Goal: Understand process/instructions: Learn how to perform a task or action

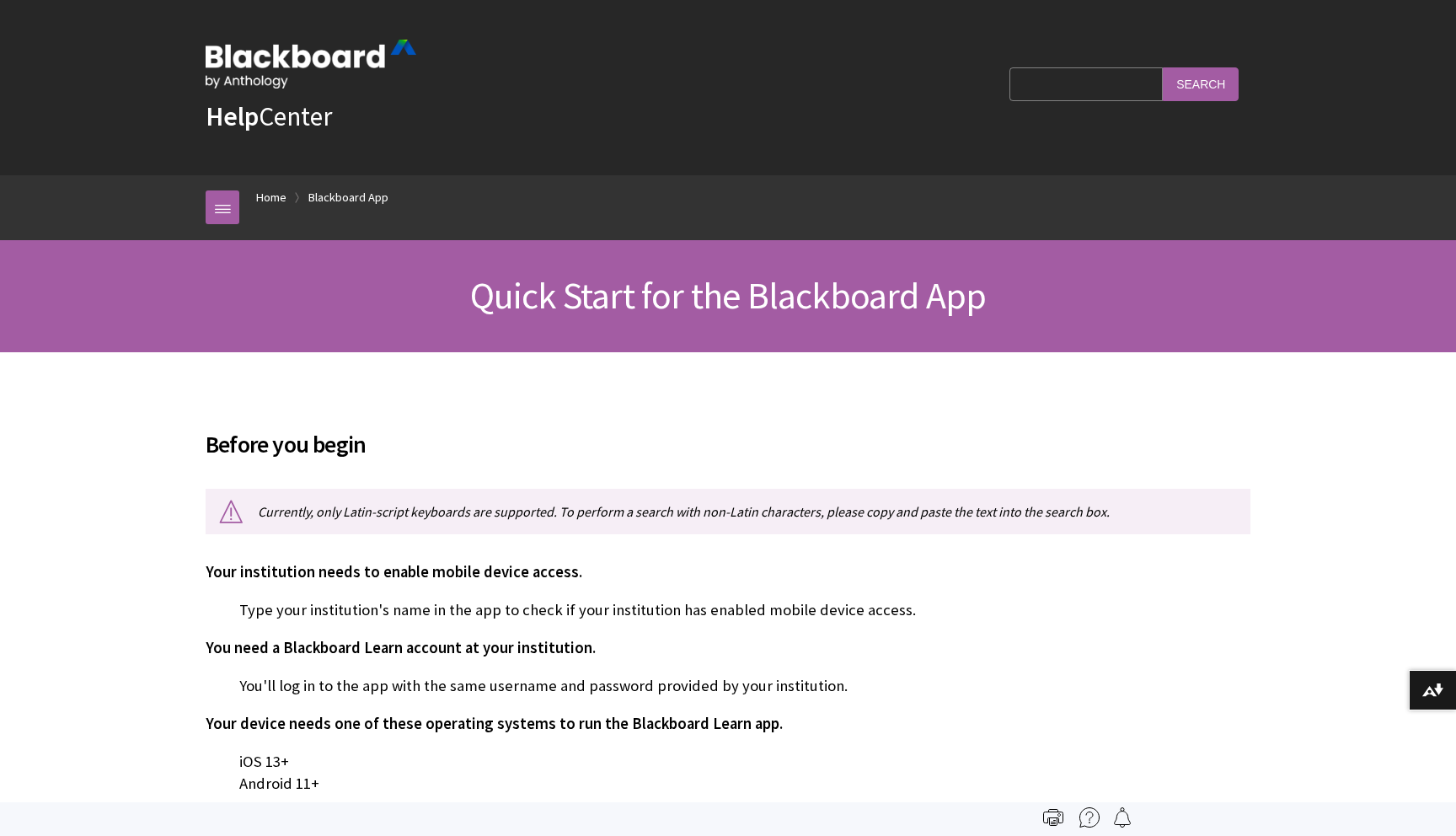
scroll to position [214, 0]
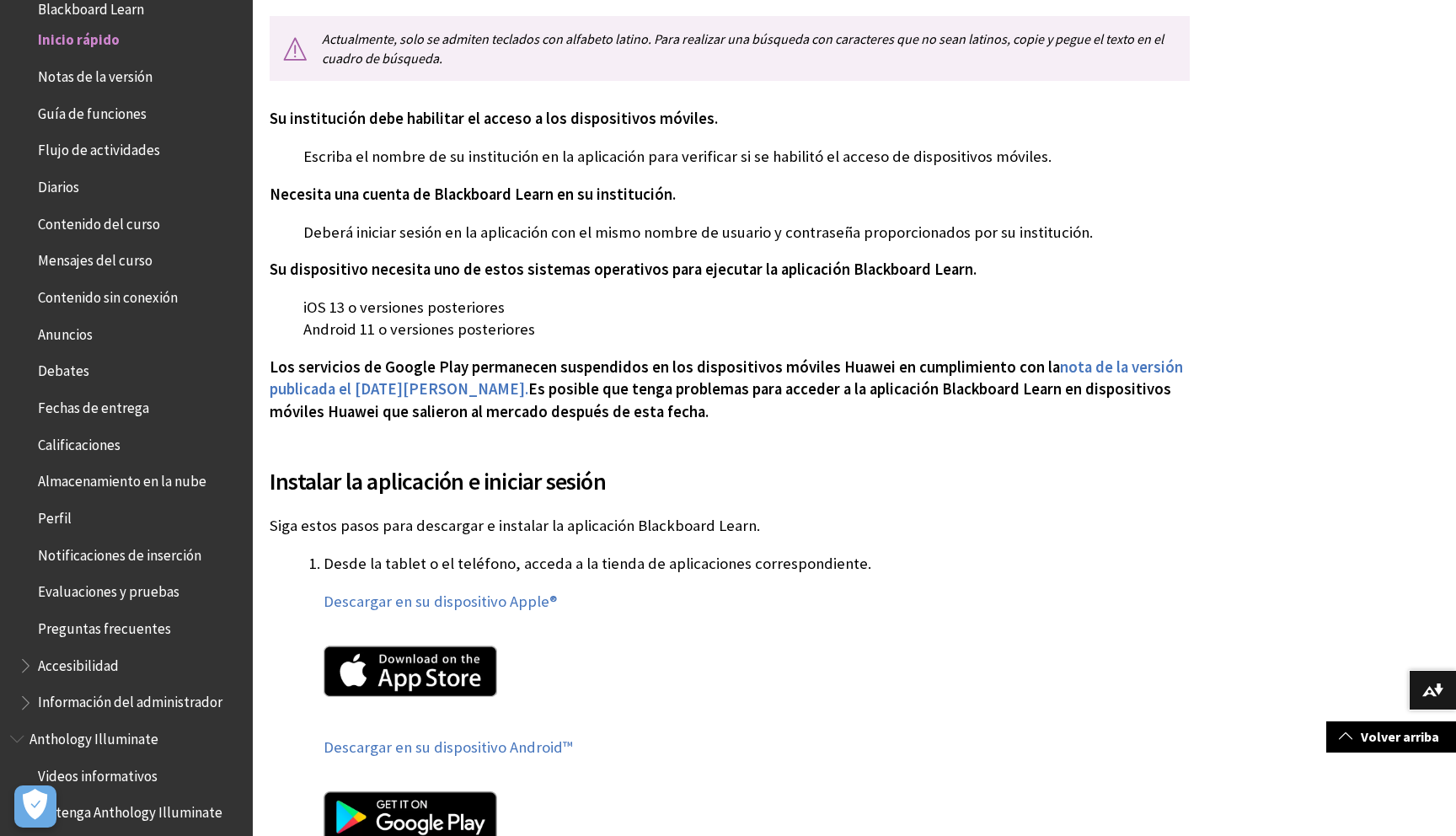
scroll to position [445, 0]
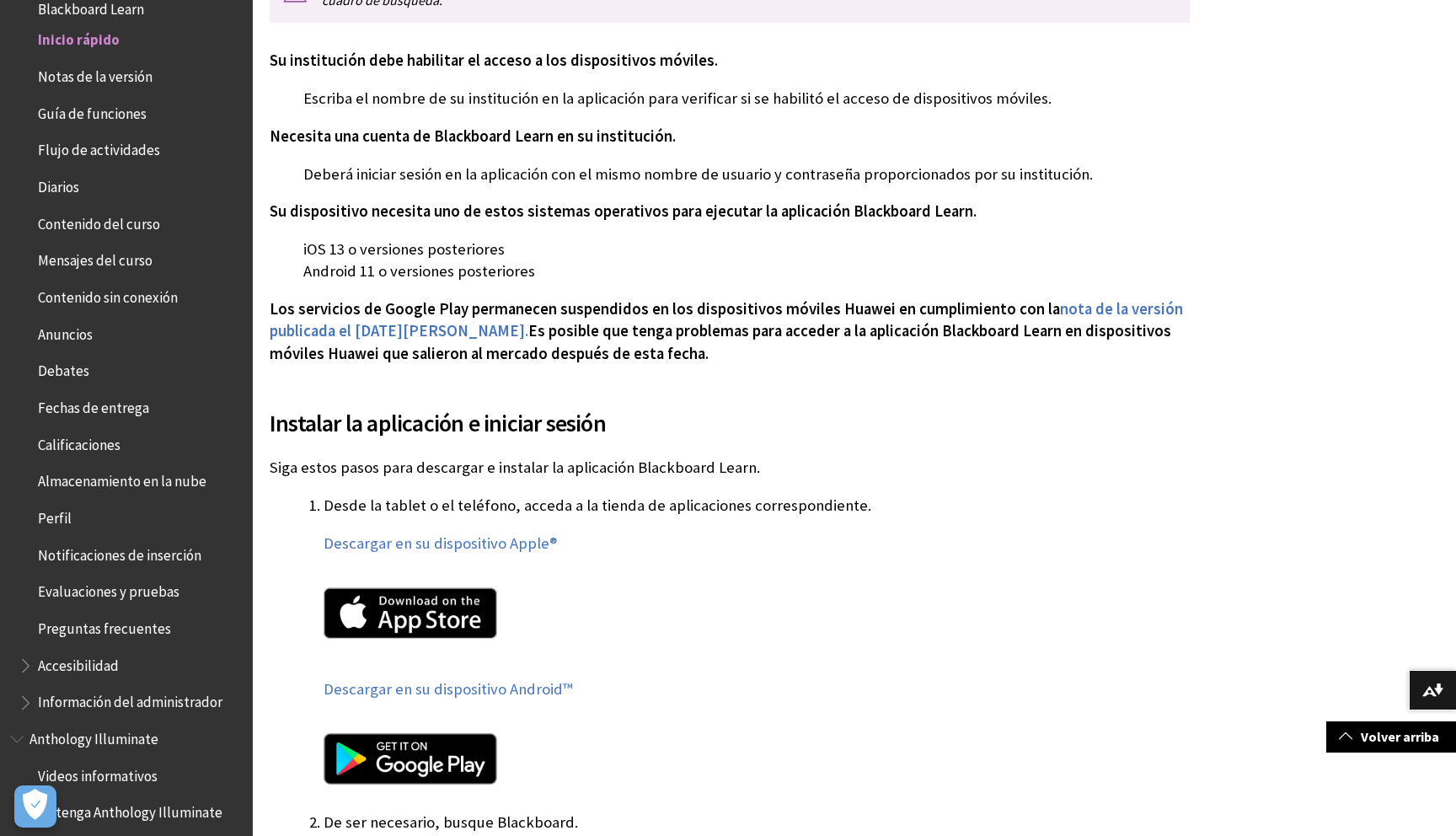
click at [410, 630] on img at bounding box center [410, 613] width 174 height 51
click at [421, 595] on img at bounding box center [410, 613] width 174 height 51
click at [399, 617] on img at bounding box center [410, 613] width 174 height 51
click at [403, 542] on link "Descargar en su dispositivo Apple®" at bounding box center [441, 542] width 234 height 20
click at [384, 782] on img at bounding box center [410, 759] width 174 height 51
